Goal: Find specific page/section: Find specific page/section

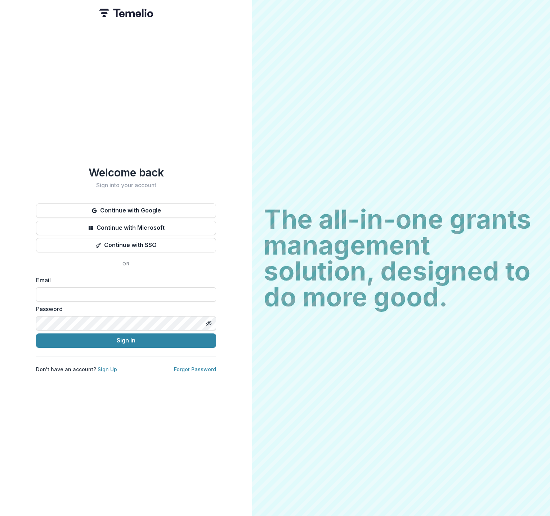
type input "**********"
click at [136, 337] on button "Sign In" at bounding box center [126, 340] width 180 height 14
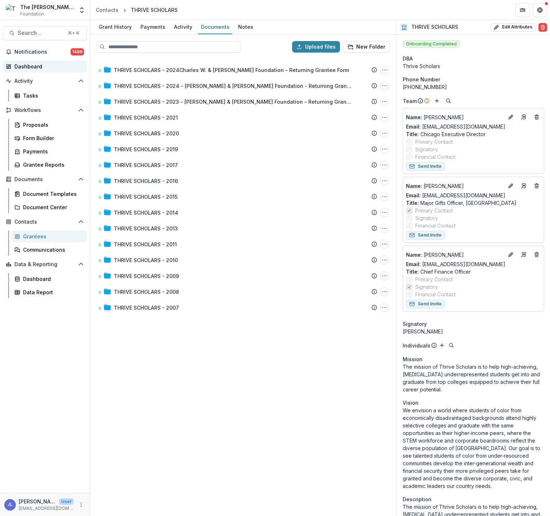
click at [28, 65] on div "Dashboard" at bounding box center [47, 67] width 67 height 8
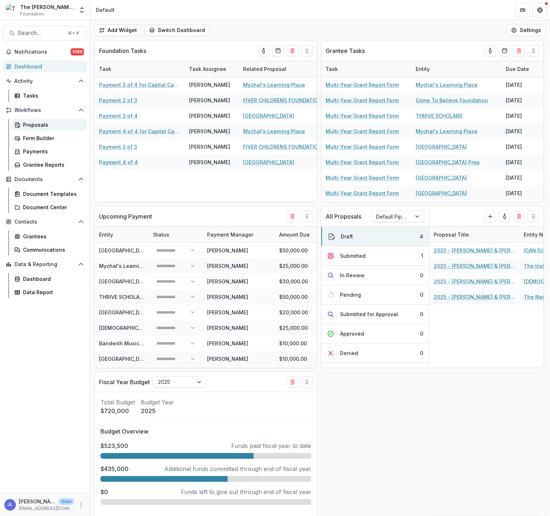
click at [39, 129] on link "Proposals" at bounding box center [49, 125] width 75 height 12
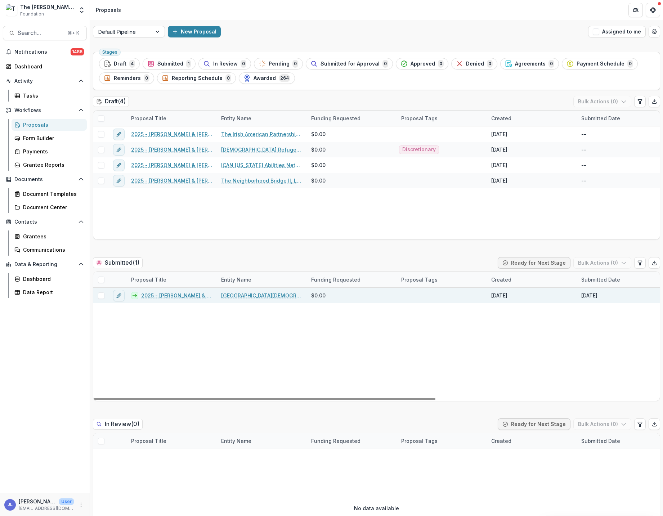
click at [171, 293] on link "2025 - [PERSON_NAME] & [PERSON_NAME] Foundation - Returning Grantee Form" at bounding box center [176, 296] width 71 height 8
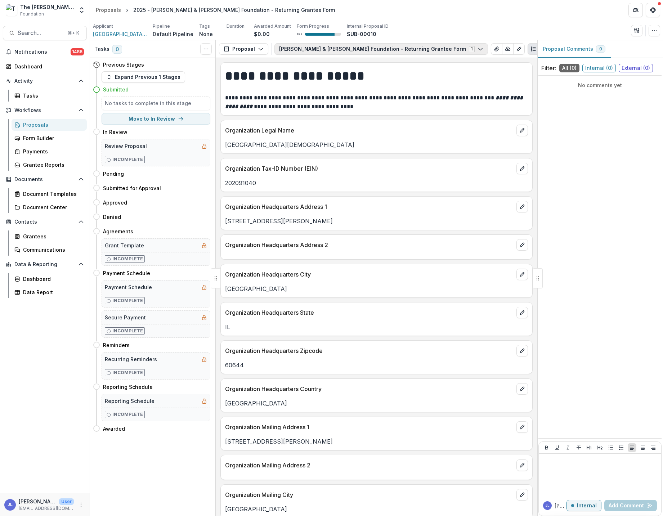
click at [406, 51] on button "[PERSON_NAME] & [PERSON_NAME] Foundation - Returning Grantee Form 1" at bounding box center [381, 49] width 214 height 12
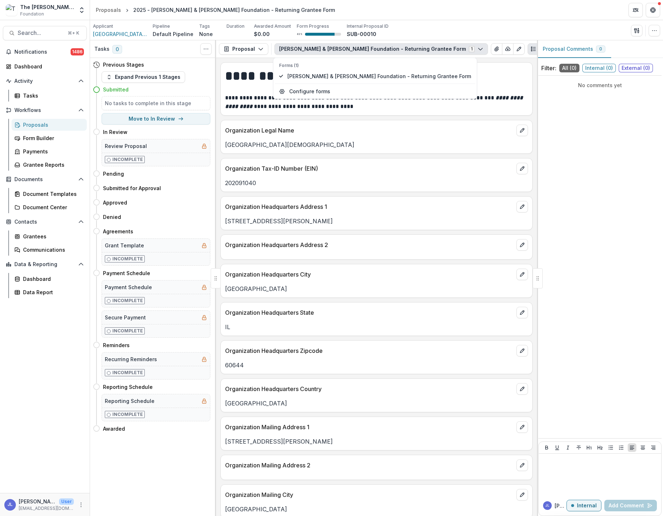
click at [406, 51] on button "[PERSON_NAME] & [PERSON_NAME] Foundation - Returning Grantee Form 1" at bounding box center [381, 49] width 214 height 12
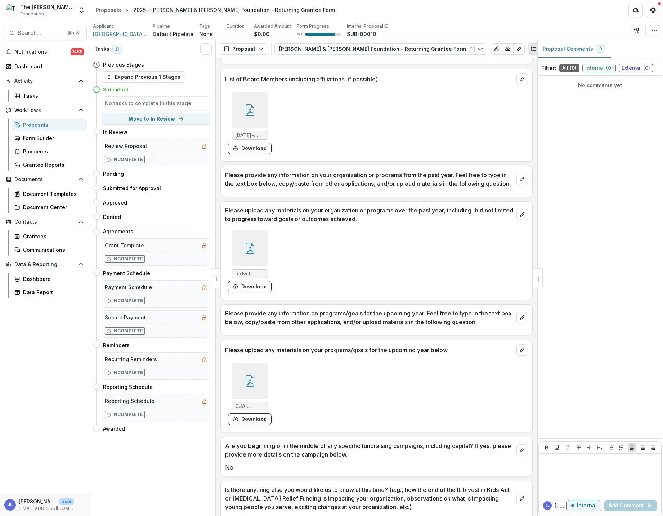
scroll to position [1054, 0]
